Goal: Check status: Check status

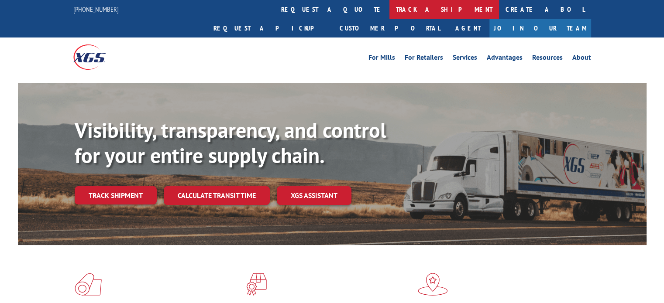
click at [389, 4] on link "track a shipment" at bounding box center [444, 9] width 110 height 19
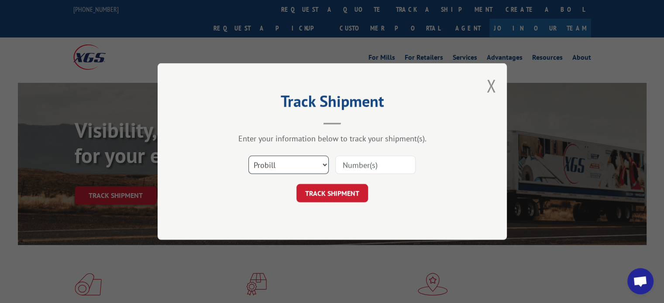
drag, startPoint x: 272, startPoint y: 158, endPoint x: 272, endPoint y: 170, distance: 12.7
click at [272, 158] on select "Select category... Probill BOL PO" at bounding box center [288, 165] width 80 height 18
select select "bol"
click at [248, 156] on select "Select category... Probill BOL PO" at bounding box center [288, 165] width 80 height 18
click at [352, 165] on input at bounding box center [375, 165] width 80 height 18
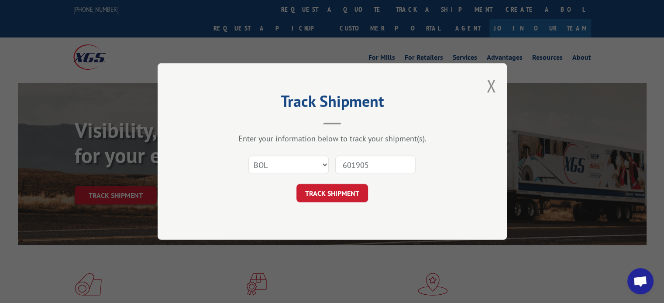
type input "6019052"
click button "TRACK SHIPMENT" at bounding box center [332, 193] width 72 height 18
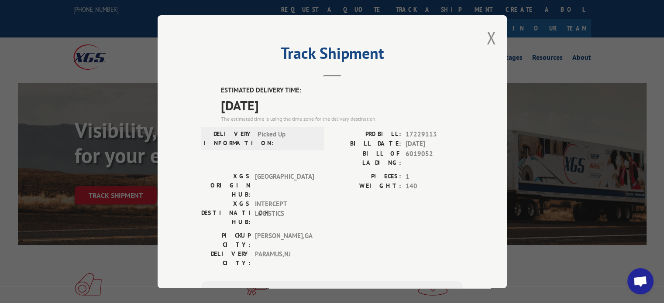
click at [494, 36] on div "Track Shipment ESTIMATED DELIVERY TIME: [DATE] The estimated time is using the …" at bounding box center [332, 151] width 349 height 273
click at [486, 33] on button "Close modal" at bounding box center [491, 37] width 10 height 23
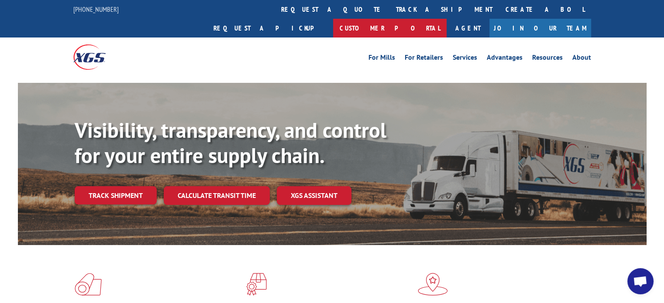
click at [447, 19] on link "Customer Portal" at bounding box center [390, 28] width 114 height 19
